Goal: Transaction & Acquisition: Subscribe to service/newsletter

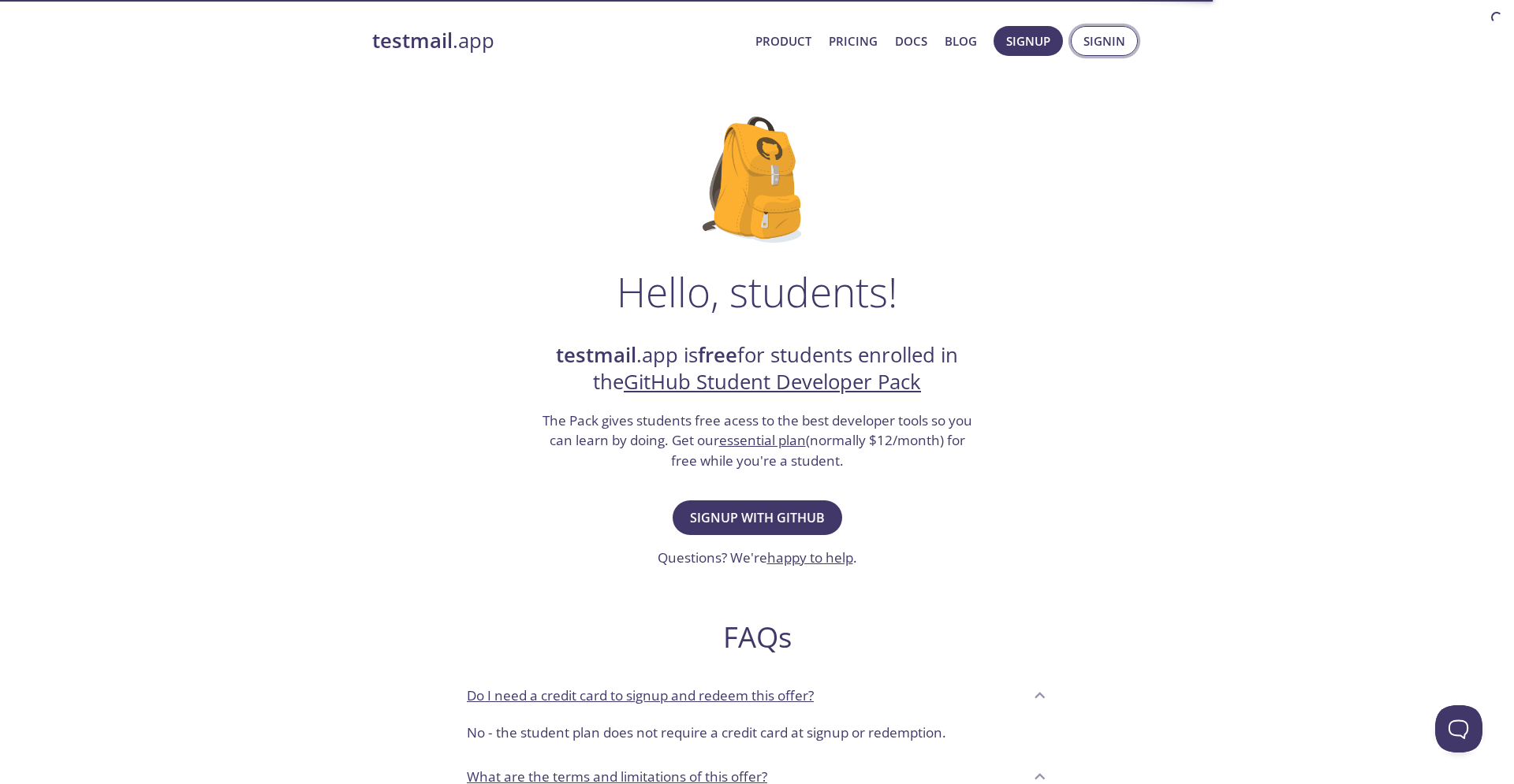
click at [1105, 48] on span "Signin" at bounding box center [1104, 41] width 42 height 20
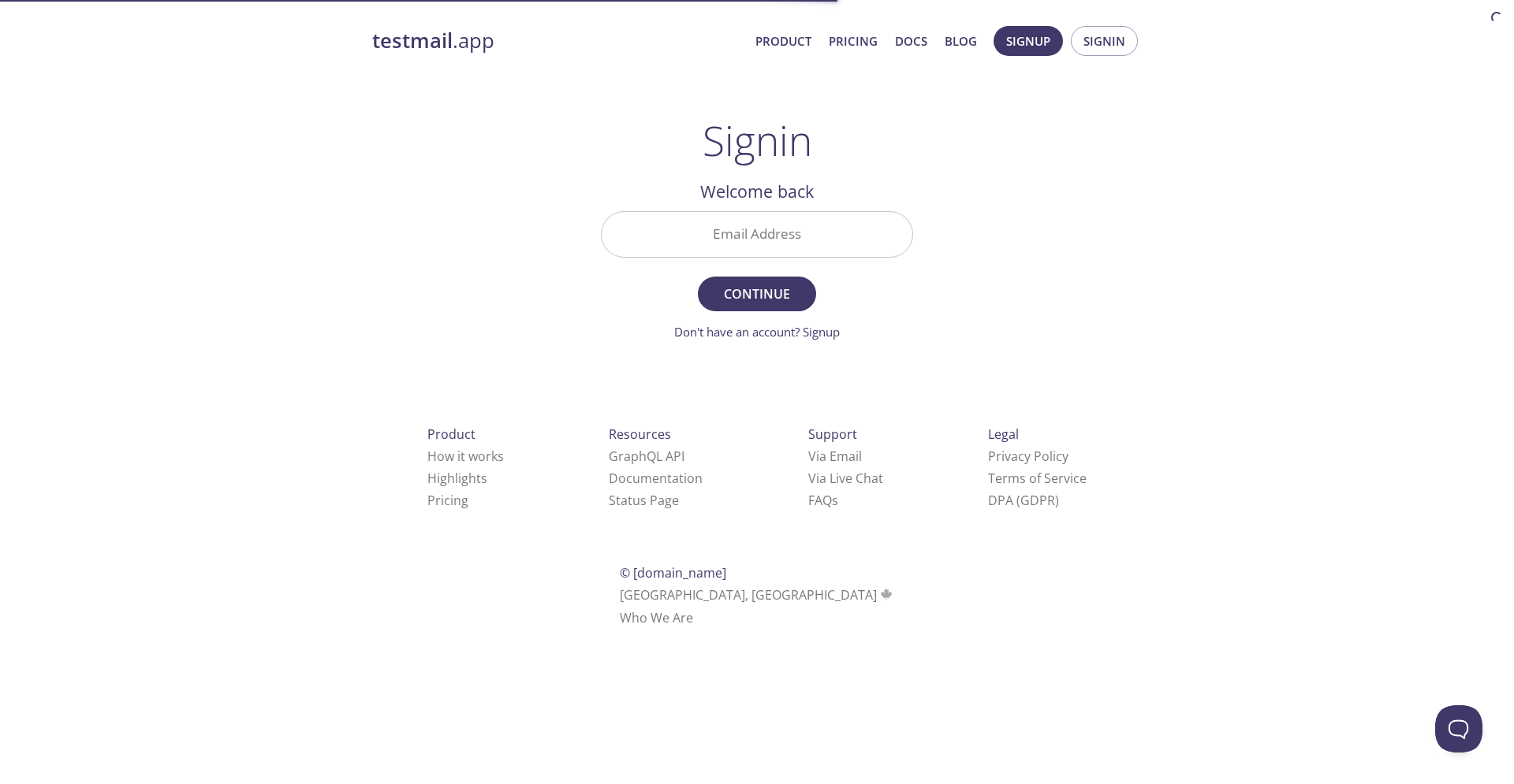
click at [814, 220] on input "Email Address" at bounding box center [757, 234] width 311 height 45
click at [1097, 146] on div "testmail .app Product Pricing Docs Blog Signup Signin Signin Welcome back Email…" at bounding box center [757, 344] width 807 height 657
click at [1043, 41] on span "Signup" at bounding box center [1028, 41] width 44 height 20
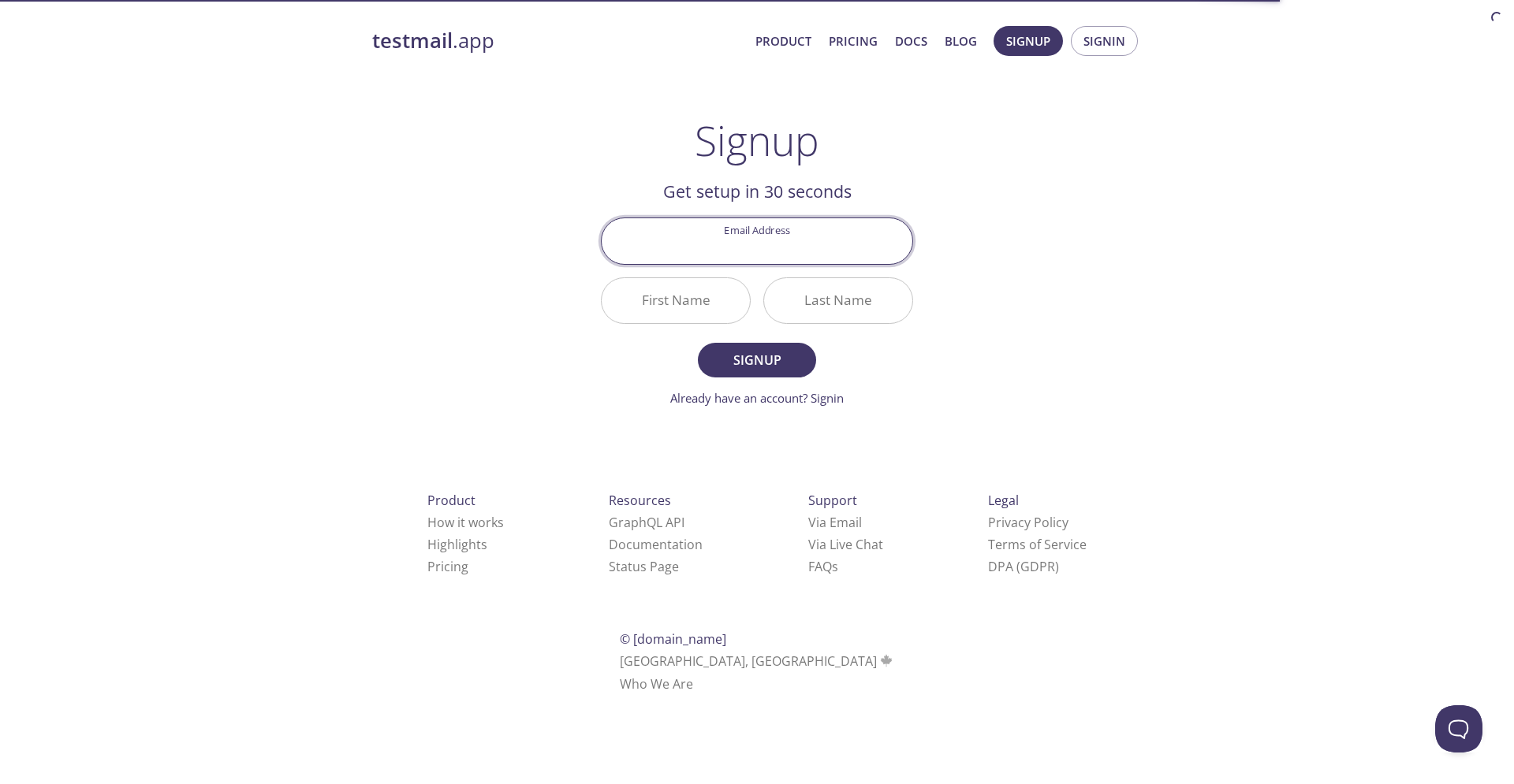
type input "[PERSON_NAME][EMAIL_ADDRESS][PERSON_NAME][DOMAIN_NAME]"
click at [690, 299] on input "First Name" at bounding box center [676, 300] width 149 height 45
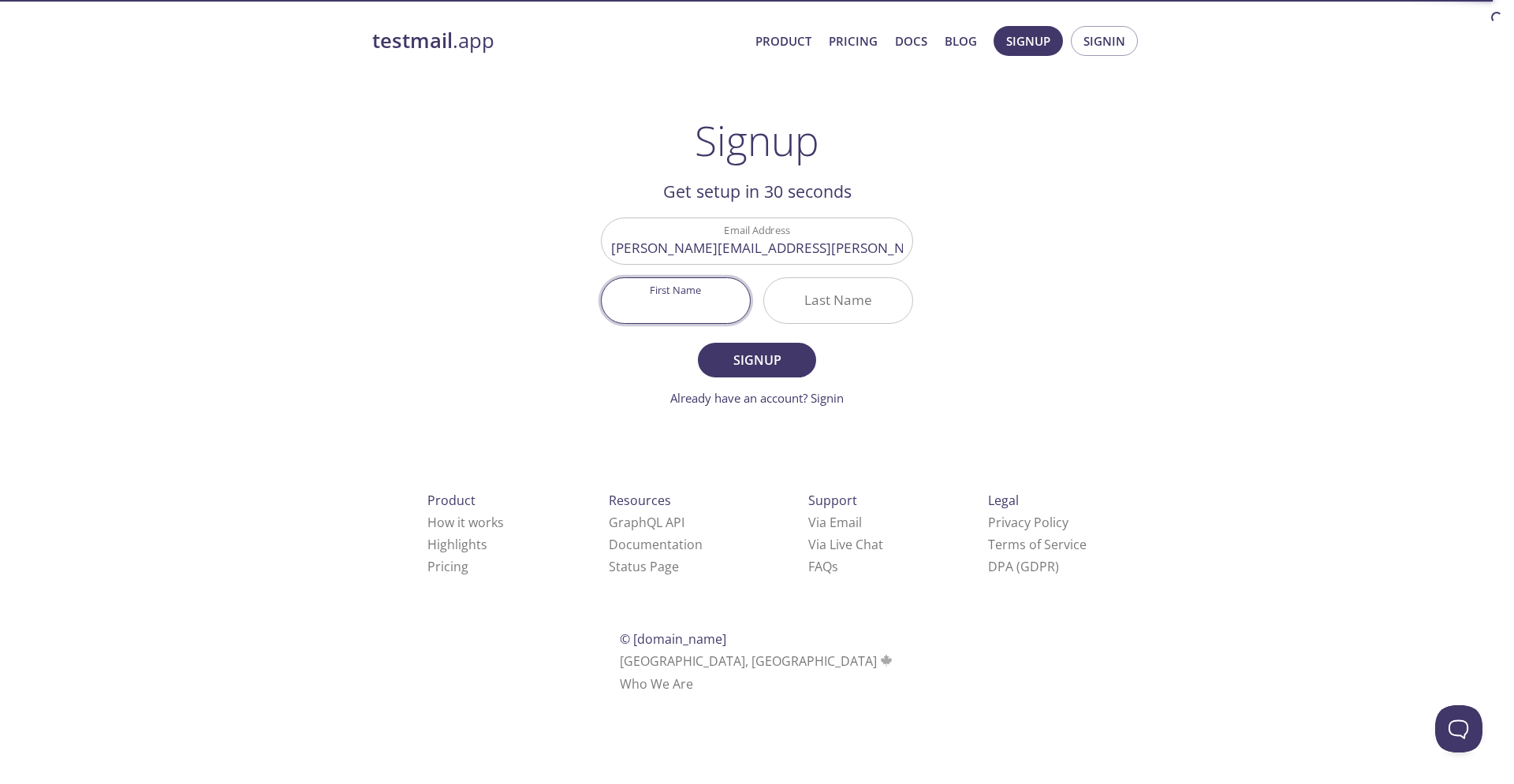
type input "[PERSON_NAME]"
click at [745, 357] on span "Signup" at bounding box center [757, 360] width 83 height 22
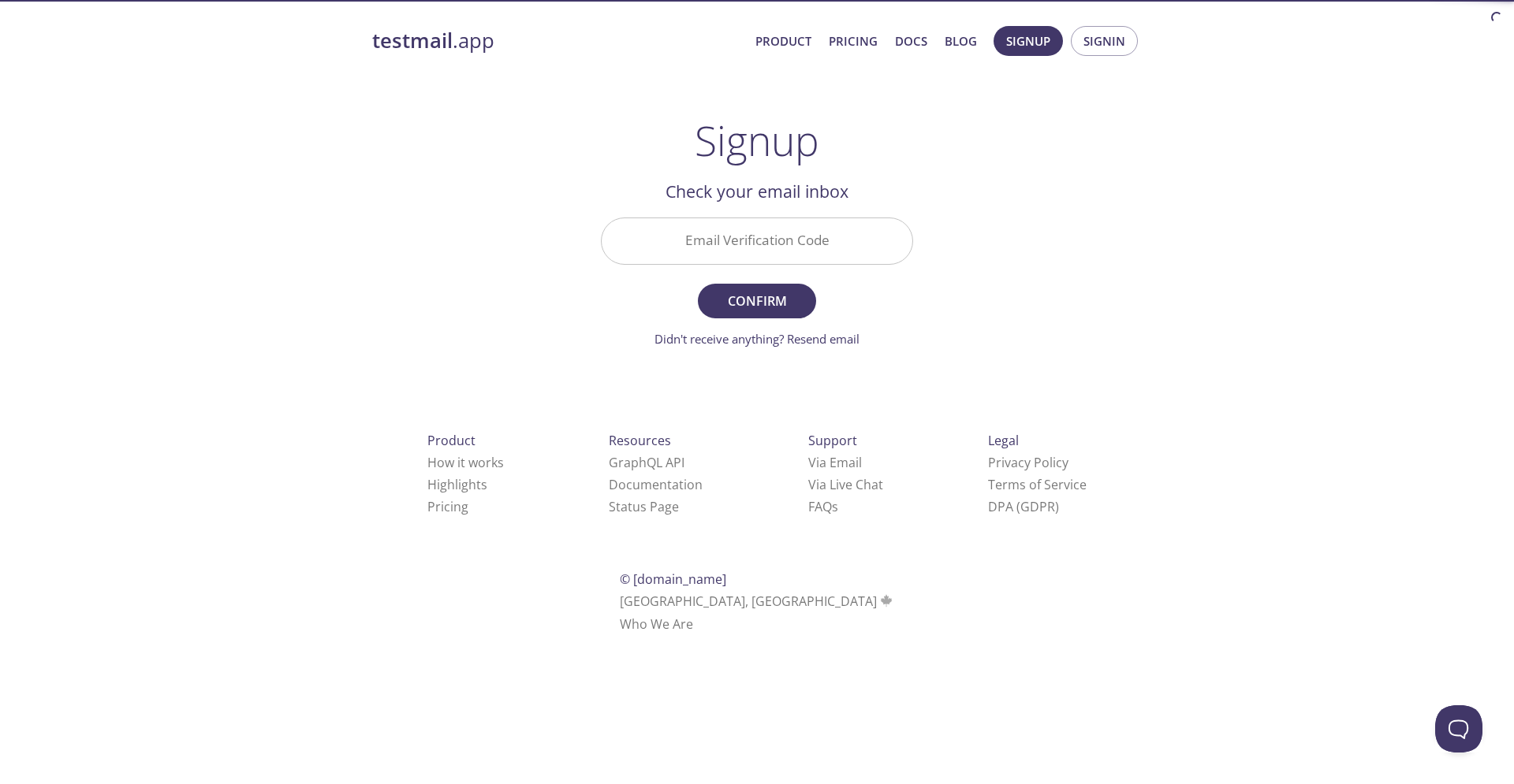
click at [750, 254] on input "Email Verification Code" at bounding box center [757, 240] width 311 height 45
type input "H18TMFS"
click at [751, 300] on span "Confirm" at bounding box center [757, 301] width 83 height 22
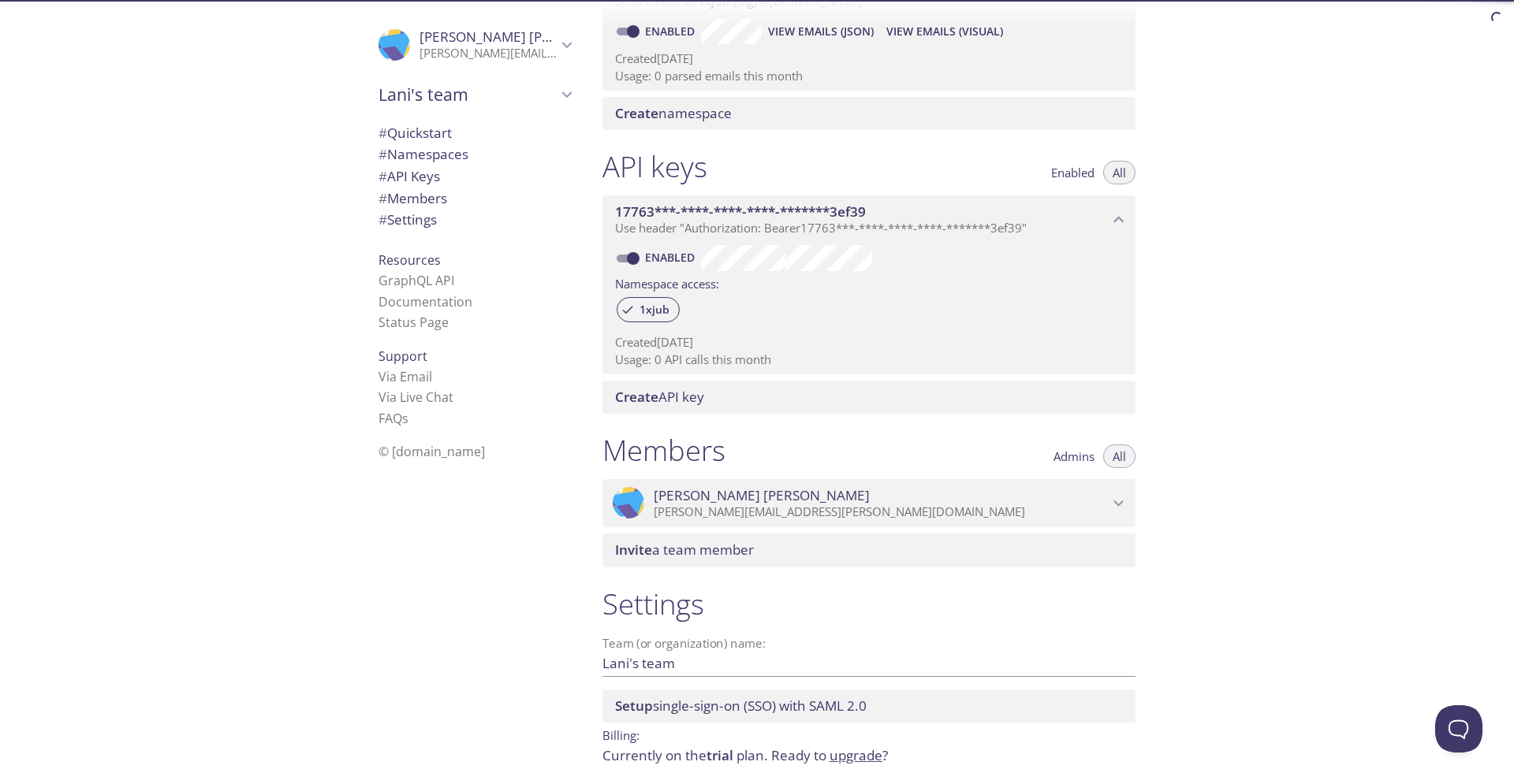
scroll to position [242, 0]
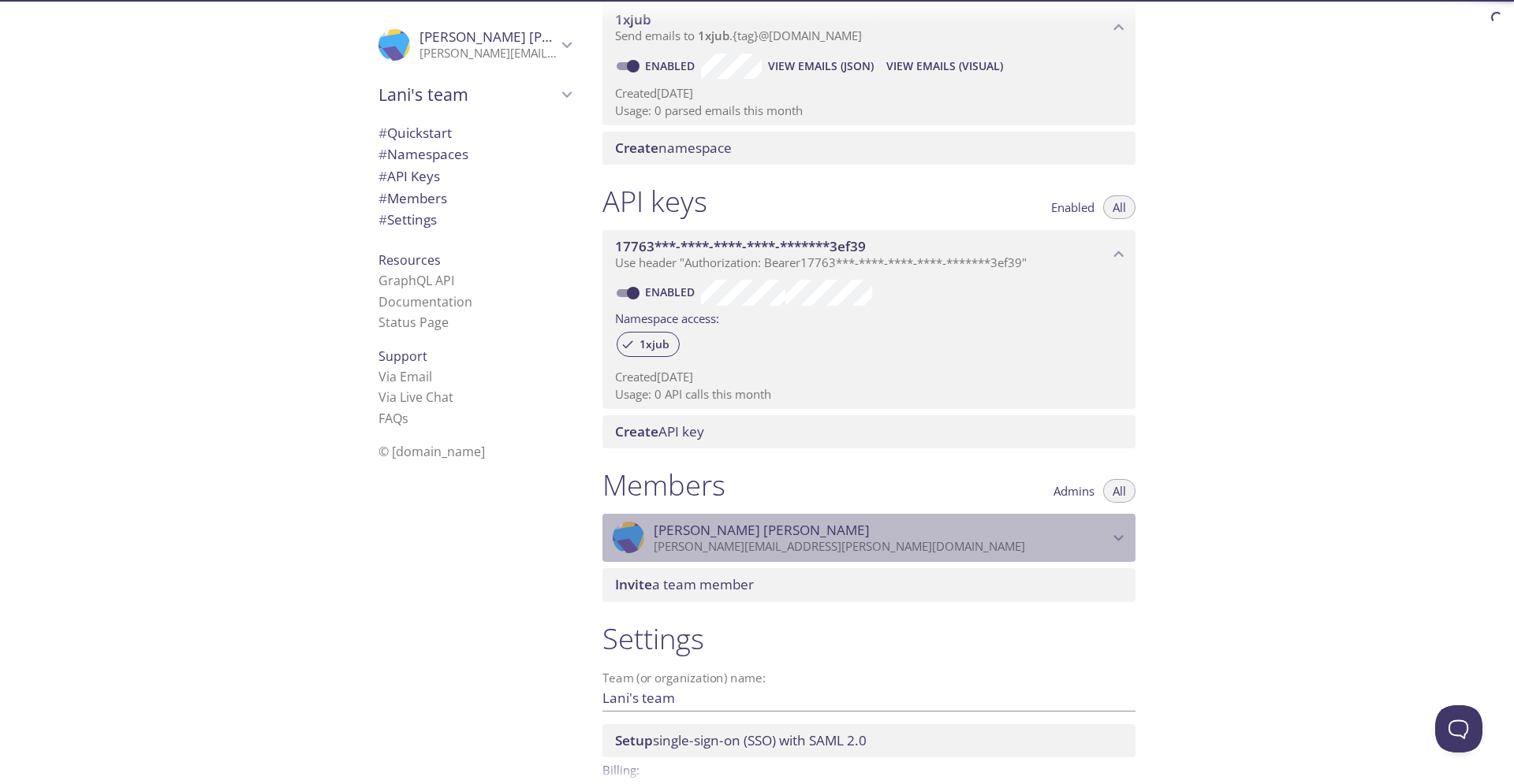
click at [1124, 542] on icon "Lani Schlagheck" at bounding box center [1119, 538] width 20 height 20
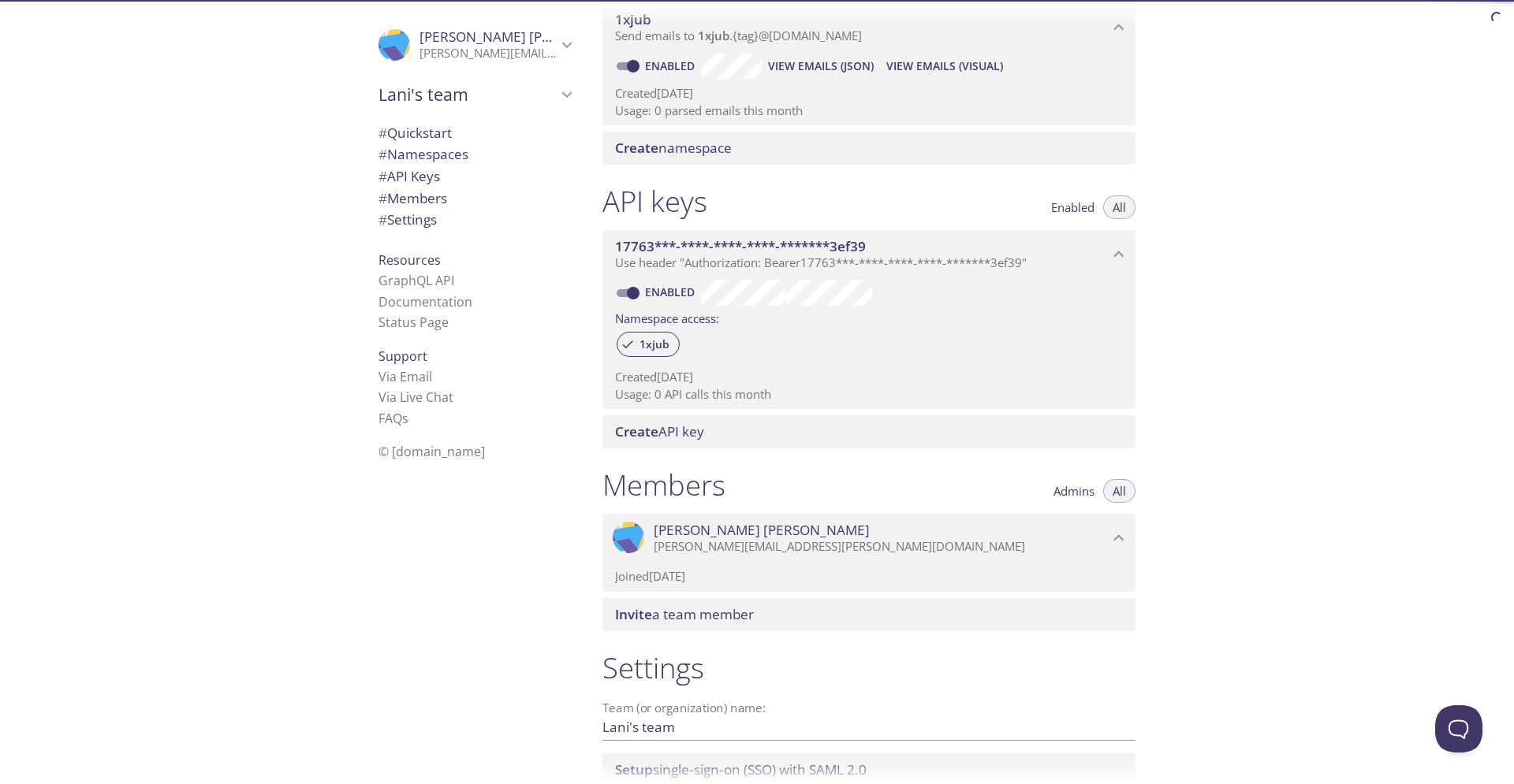
click at [1122, 539] on icon "Lani Schlagheck" at bounding box center [1119, 537] width 10 height 6
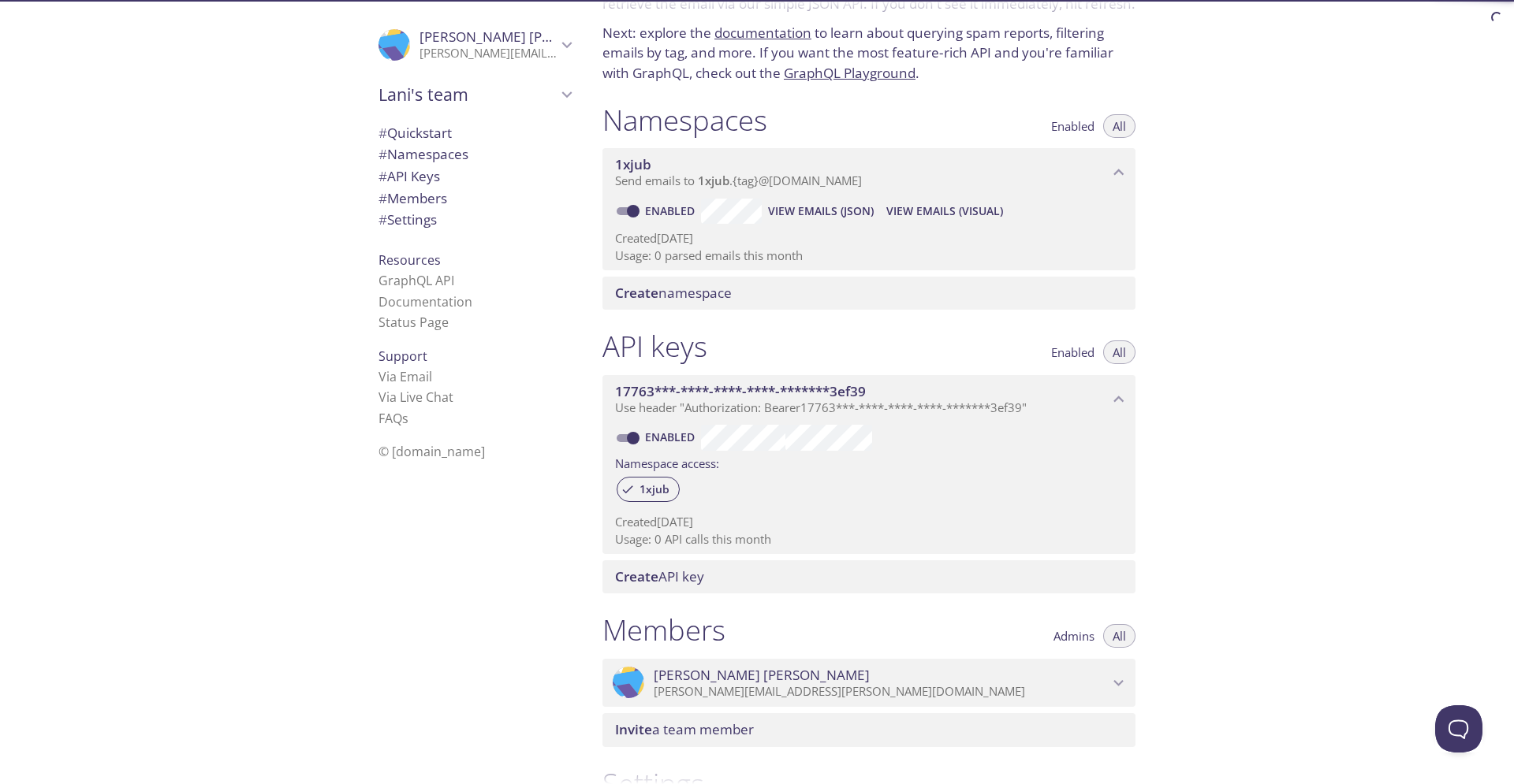
scroll to position [0, 0]
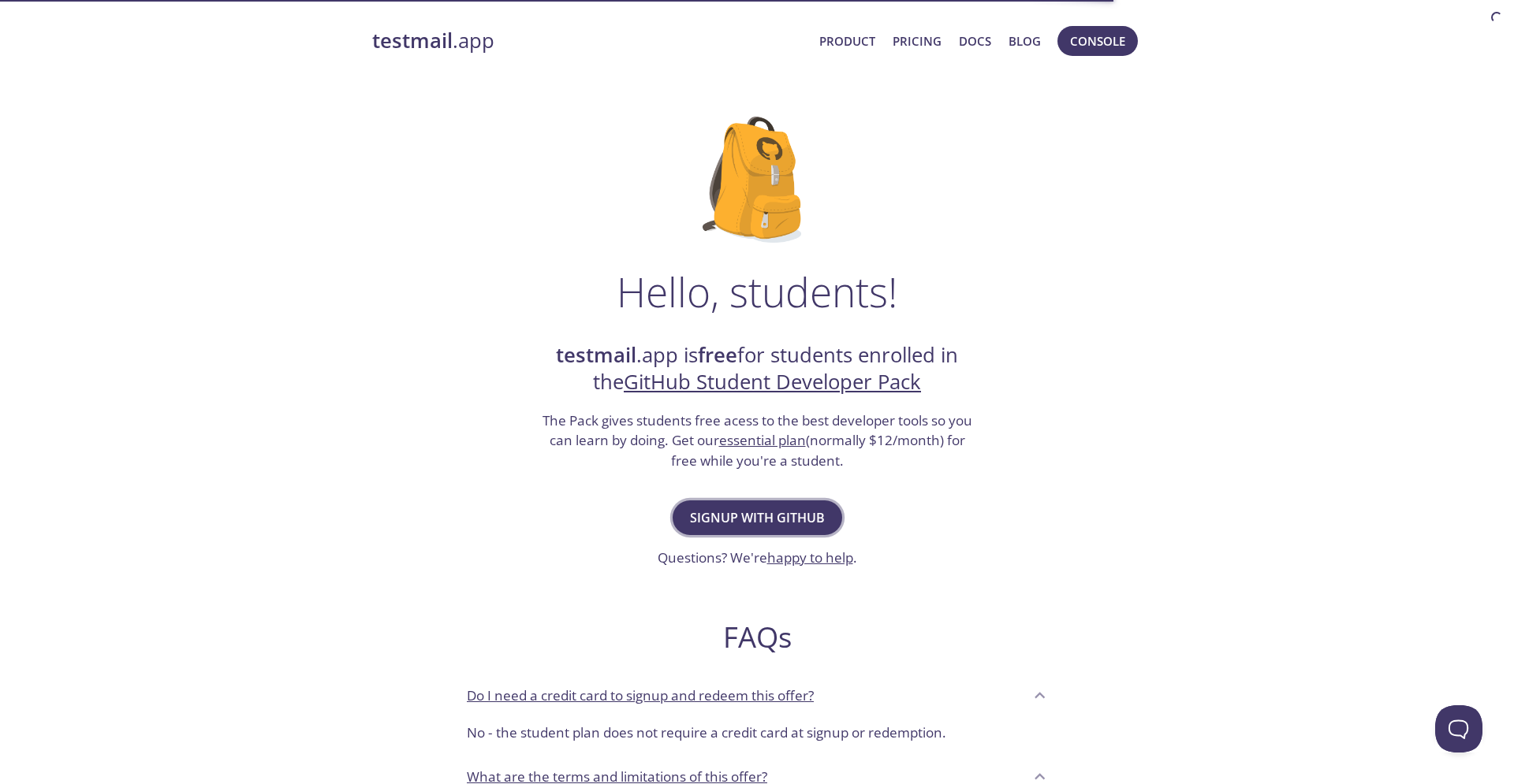
click at [783, 519] on span "Signup with GitHub" at bounding box center [757, 518] width 135 height 22
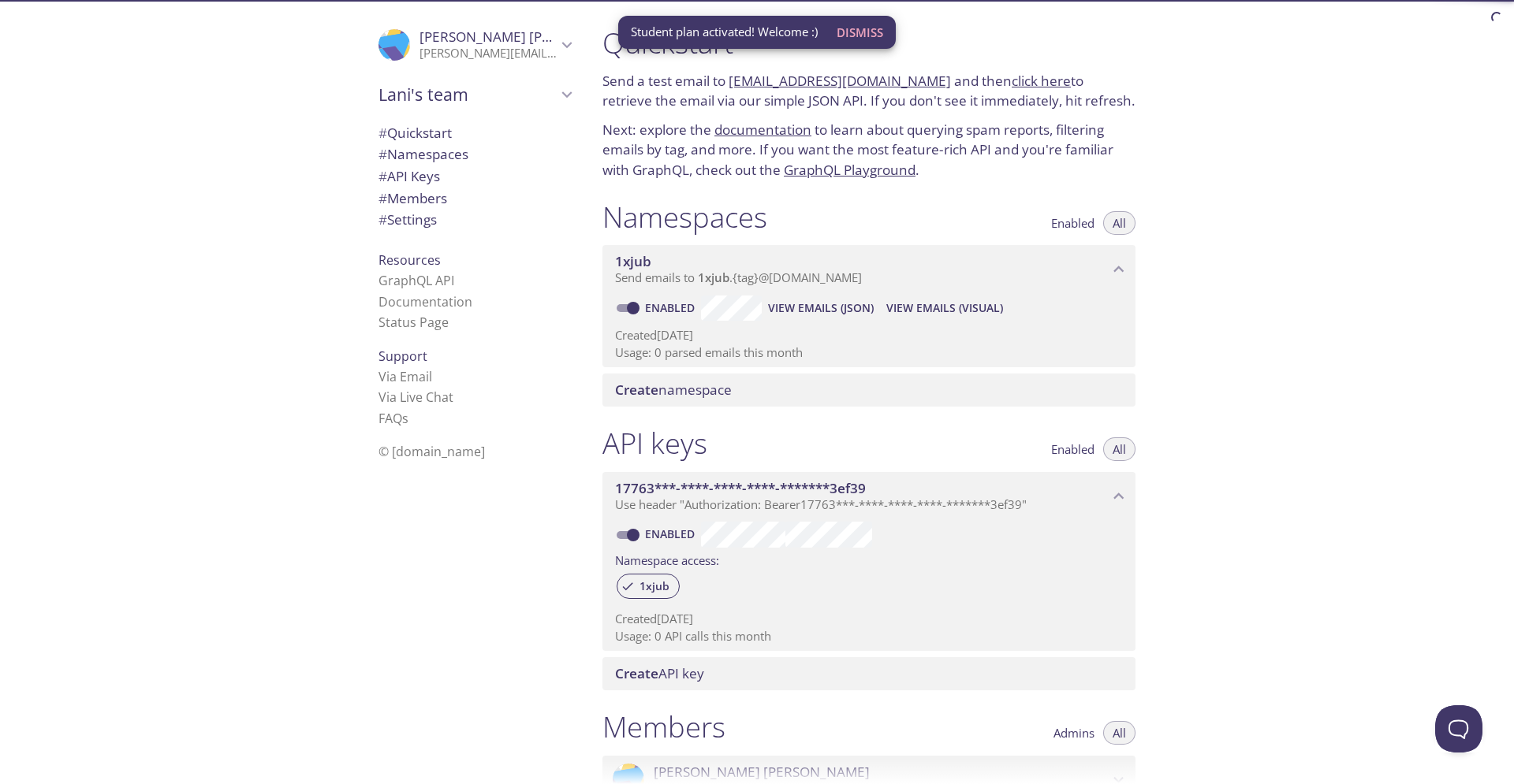
click at [1255, 332] on div "Quickstart Send a test email to 1xjub.test@inbox.testmail.app and then click he…" at bounding box center [1052, 392] width 924 height 784
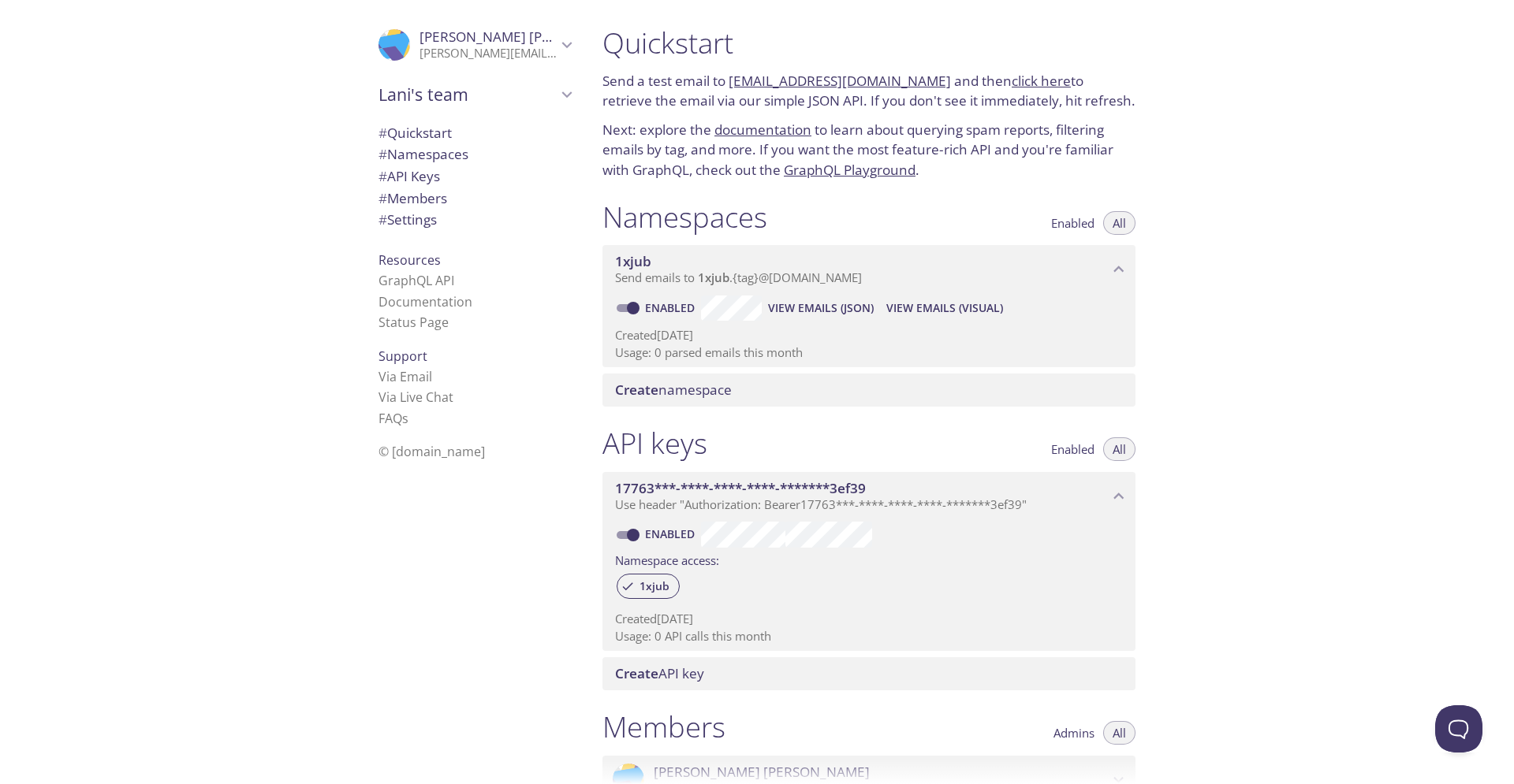
click at [515, 578] on div ".cls-1 { fill: #6d5ca8; } .cls-2 { fill: #3fc191; } .cls-3 { fill: #3b4752; } .…" at bounding box center [471, 392] width 237 height 784
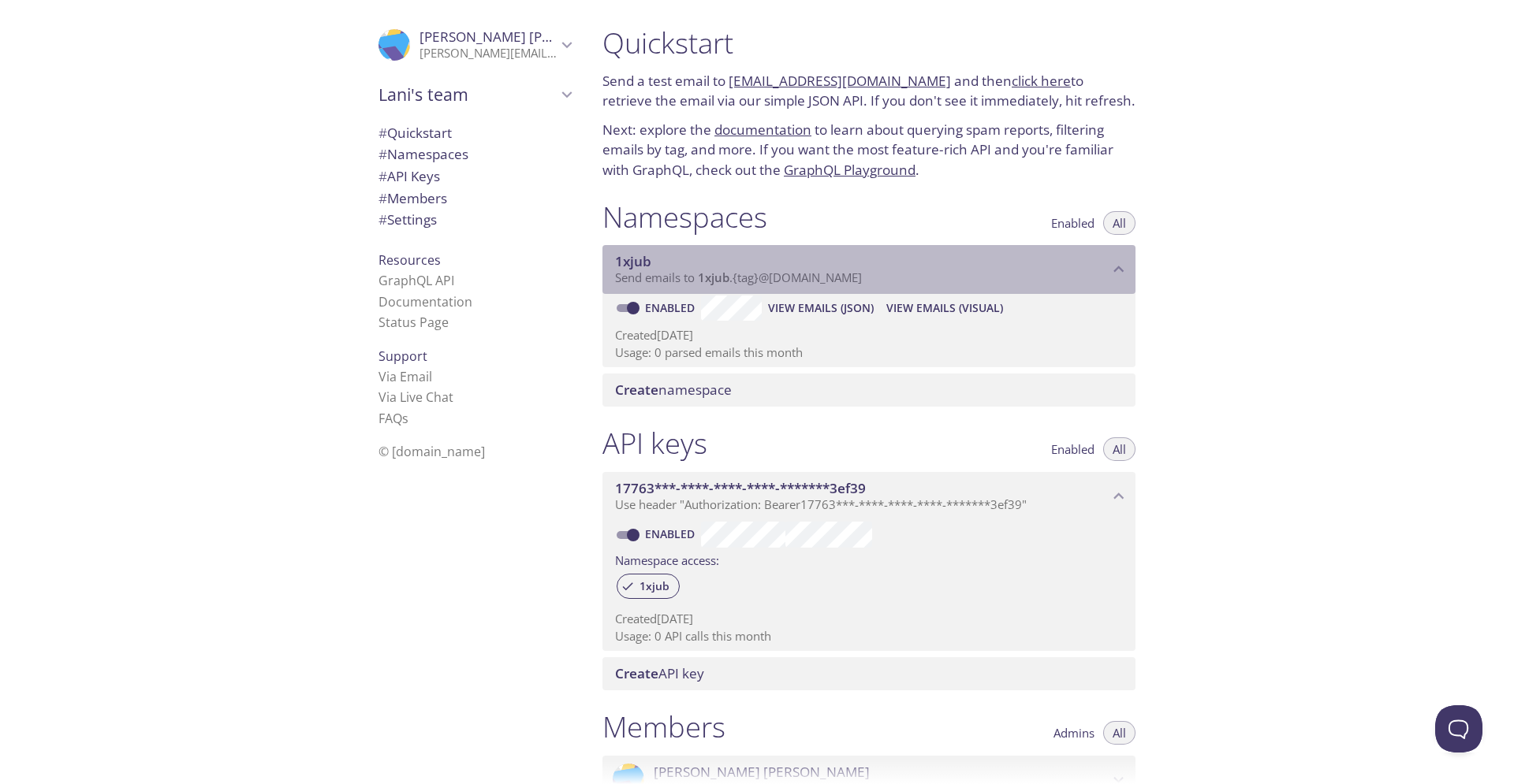
click at [703, 277] on span "1xjub" at bounding box center [713, 277] width 31 height 16
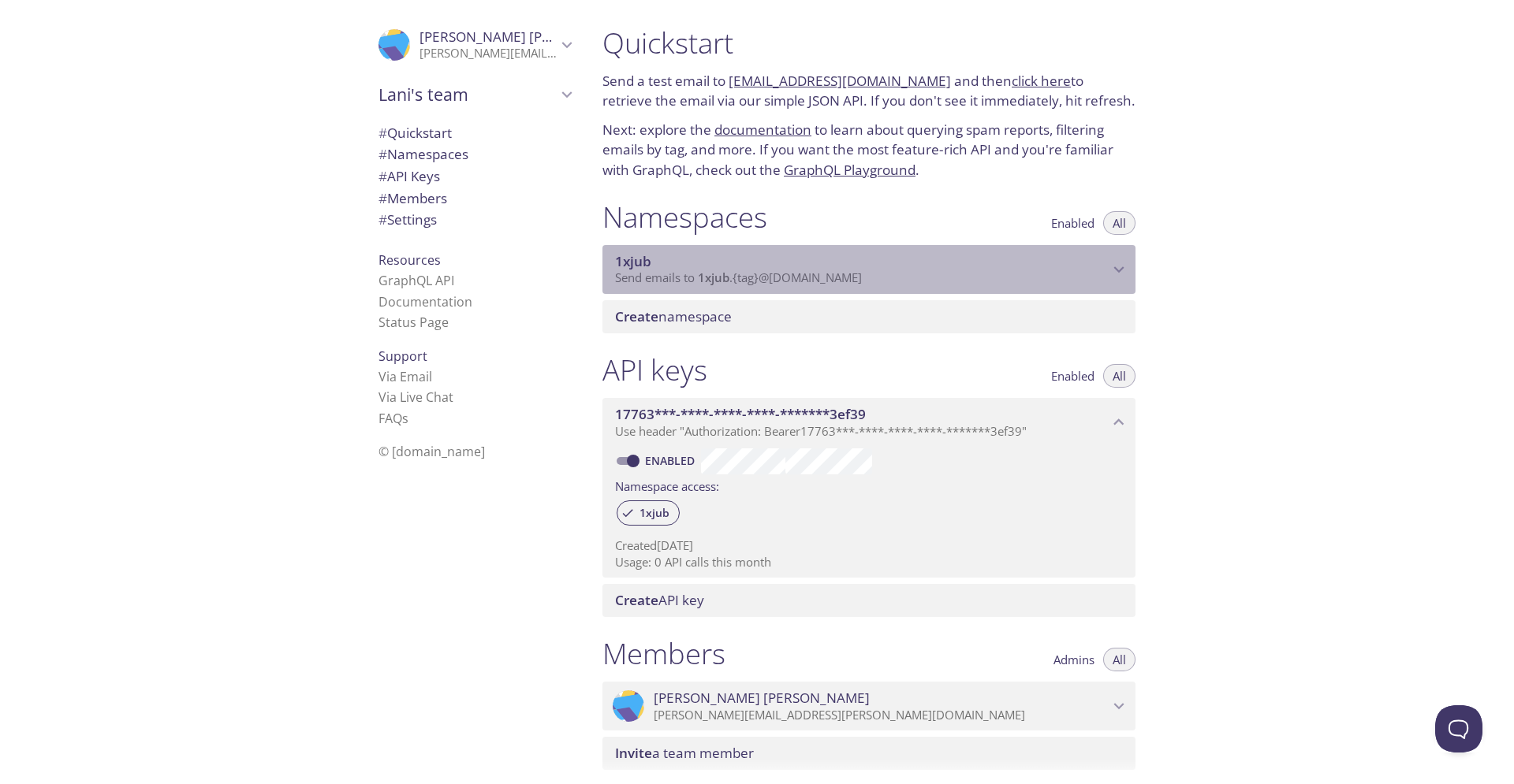
click at [704, 277] on span "1xjub" at bounding box center [713, 277] width 31 height 16
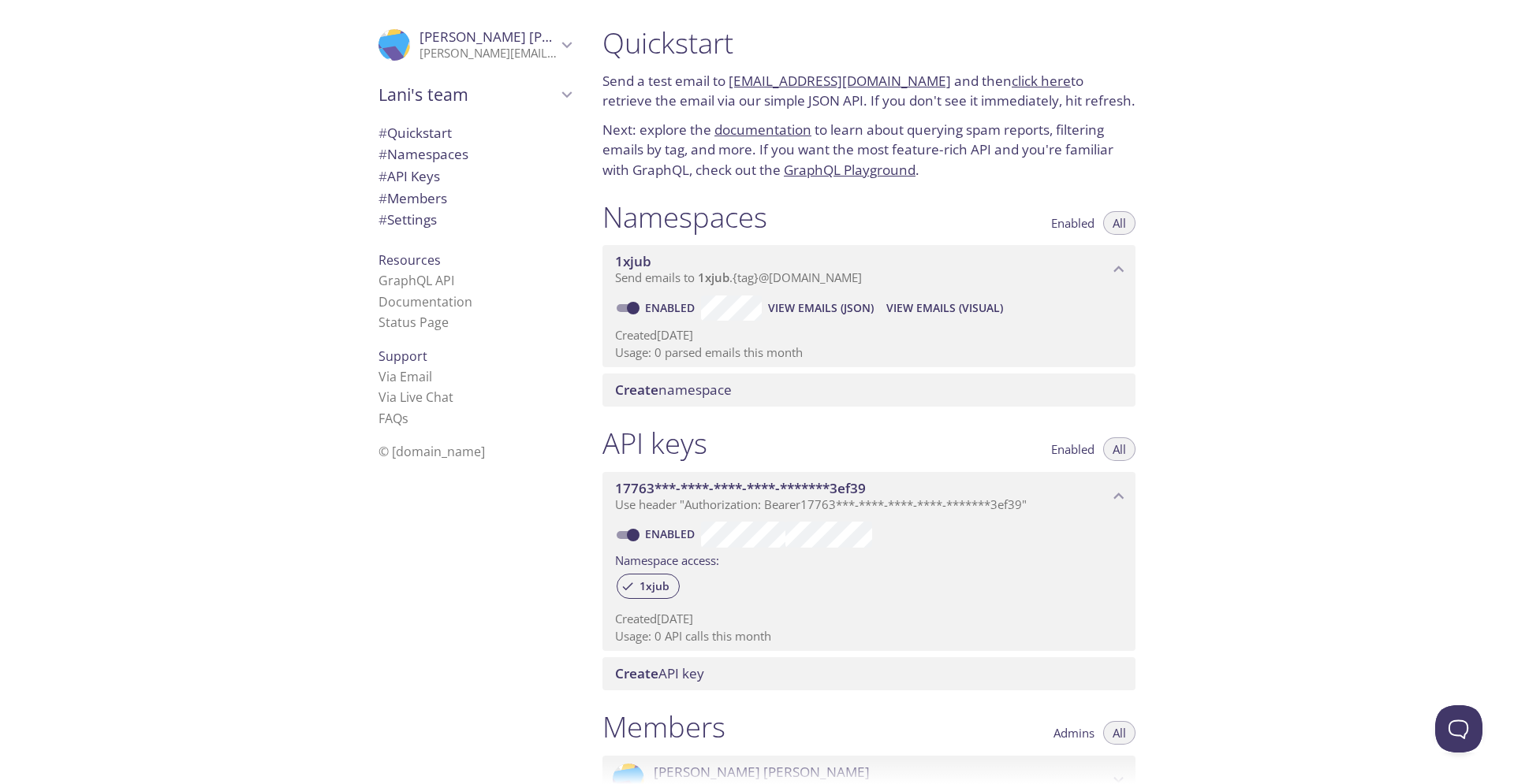
click at [812, 312] on span "View Emails (JSON)" at bounding box center [820, 308] width 105 height 19
click at [967, 307] on span "View Emails (Visual)" at bounding box center [944, 308] width 116 height 19
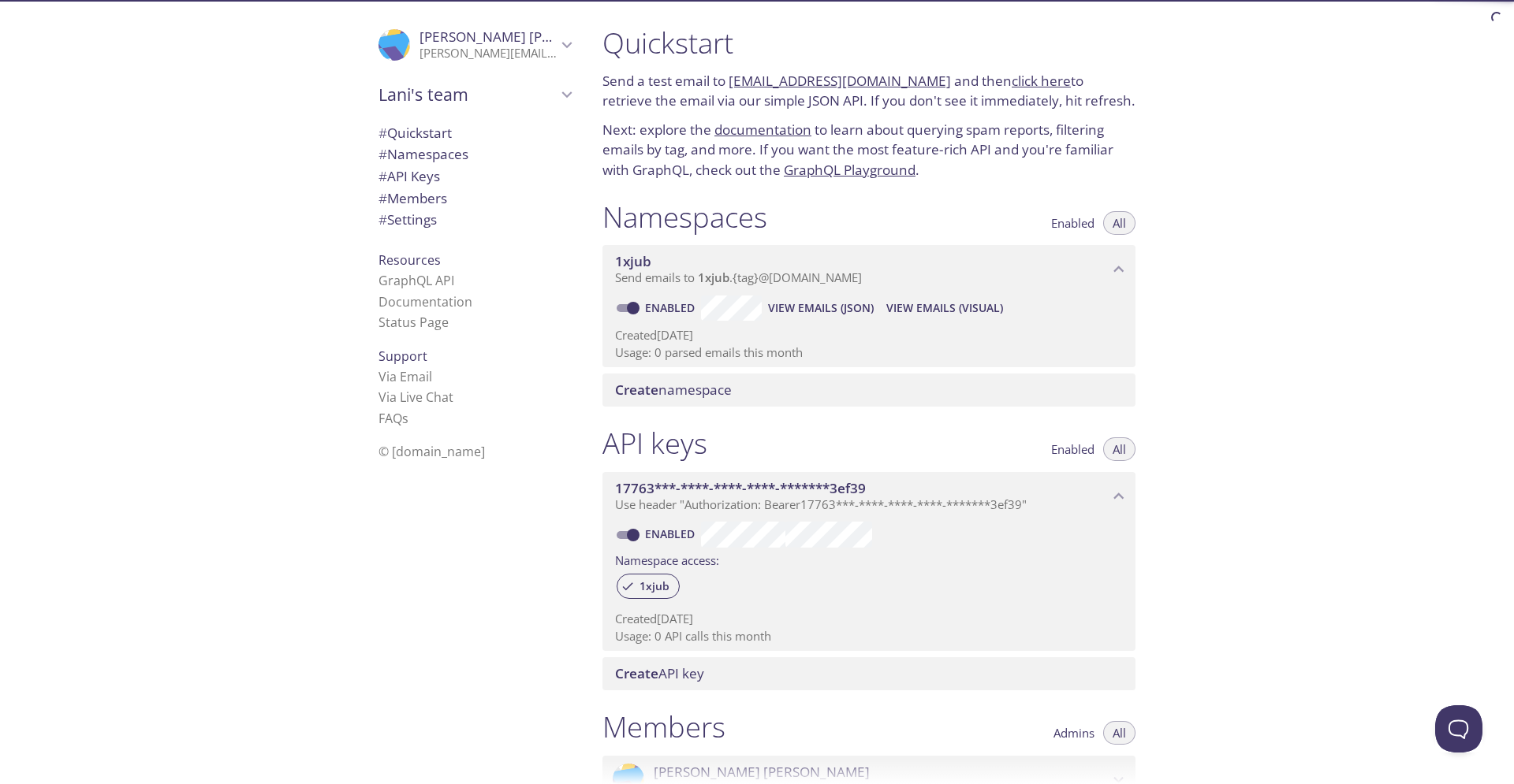
click at [924, 313] on span "View Emails (Visual)" at bounding box center [944, 308] width 116 height 19
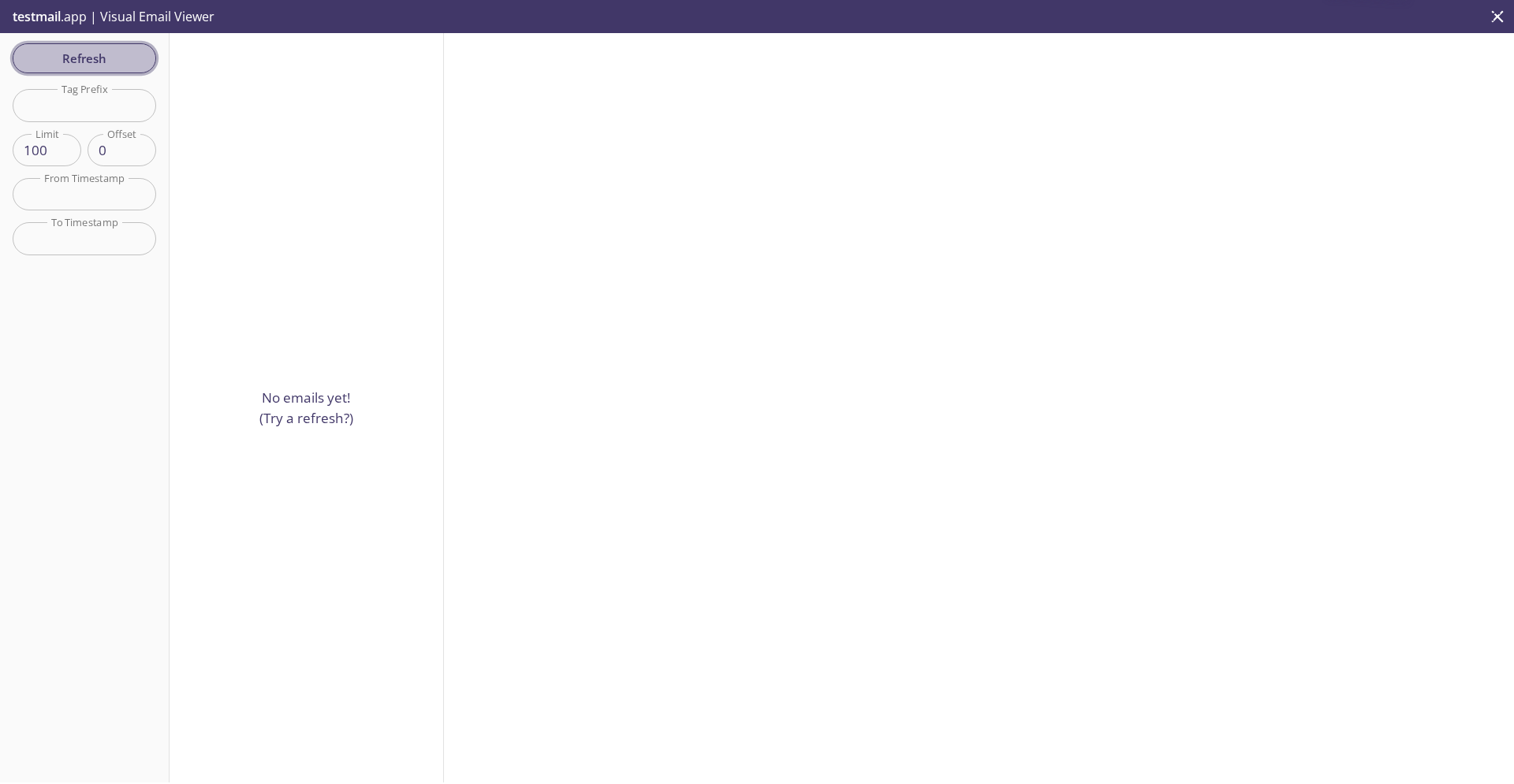
click at [72, 61] on span "Refresh" at bounding box center [84, 58] width 118 height 20
click at [709, 144] on div at bounding box center [978, 408] width 1070 height 750
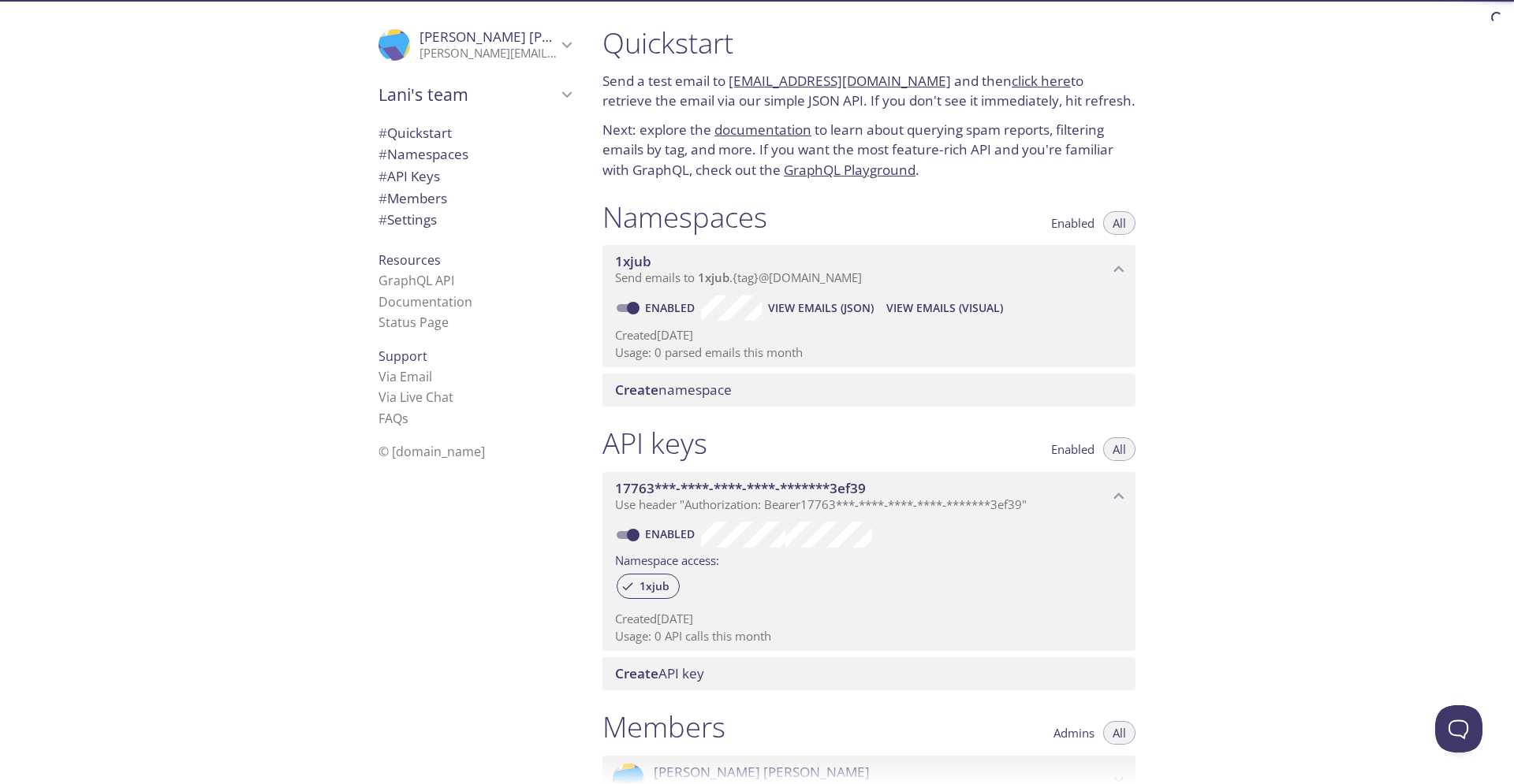
click at [774, 76] on link "[EMAIL_ADDRESS][DOMAIN_NAME]" at bounding box center [839, 81] width 222 height 18
